Goal: Navigation & Orientation: Find specific page/section

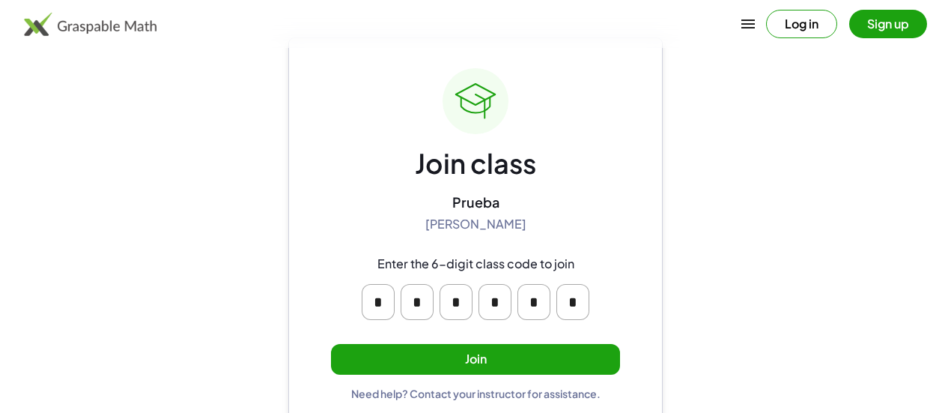
scroll to position [64, 0]
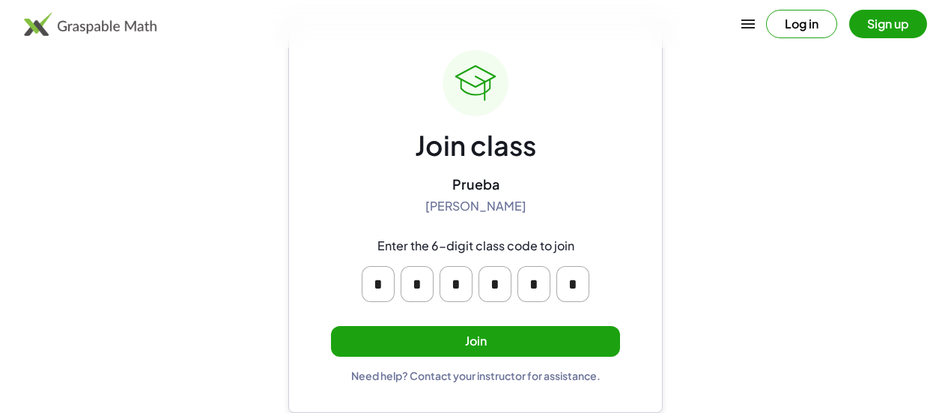
click at [484, 329] on button "Join" at bounding box center [475, 341] width 289 height 31
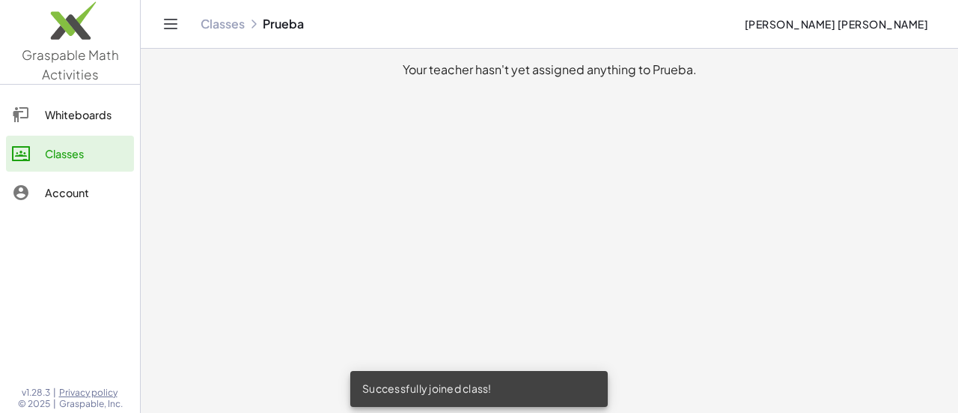
click at [430, 146] on main "Your teacher hasn't yet assigned anything to Prueba." at bounding box center [550, 206] width 818 height 413
click at [61, 111] on div "Whiteboards" at bounding box center [86, 115] width 83 height 18
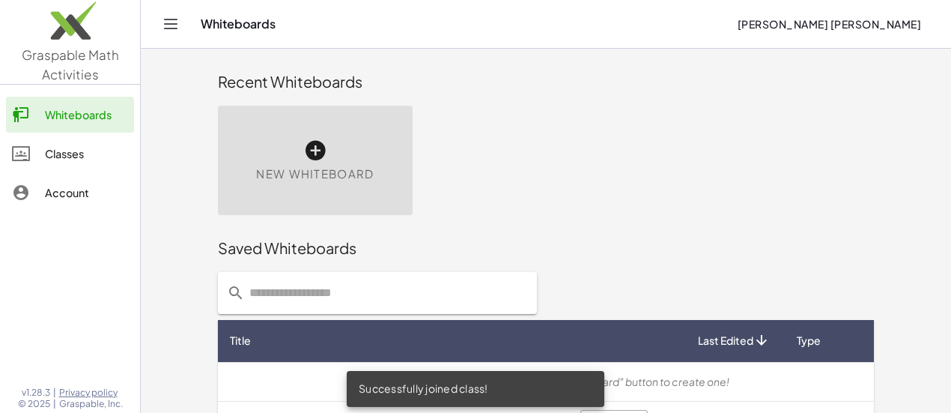
click at [65, 145] on div "Classes" at bounding box center [86, 153] width 83 height 18
